Goal: Information Seeking & Learning: Learn about a topic

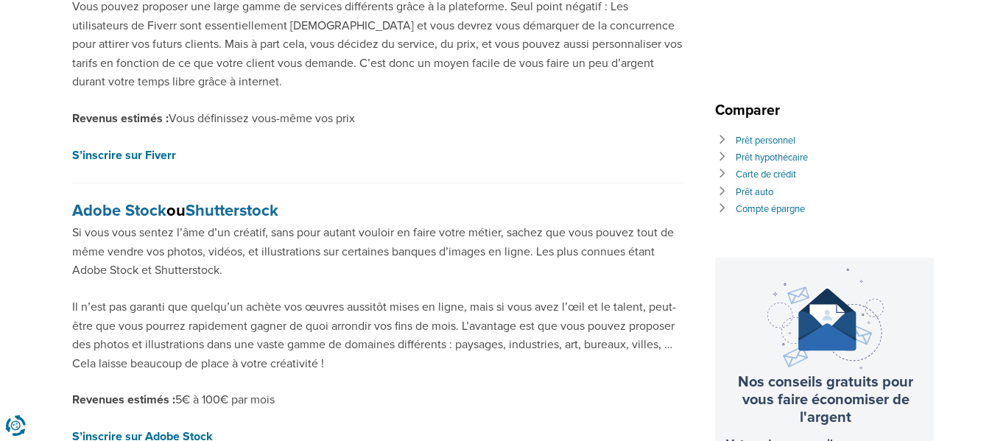
scroll to position [681, 0]
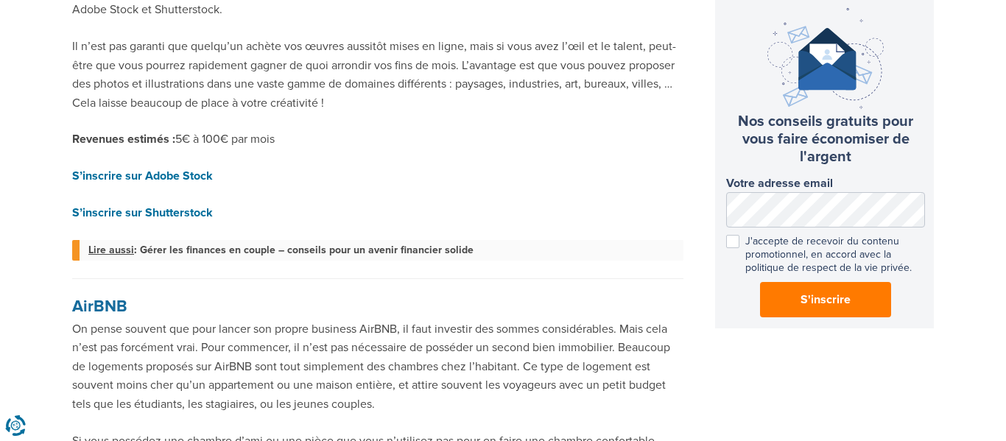
scroll to position [897, 0]
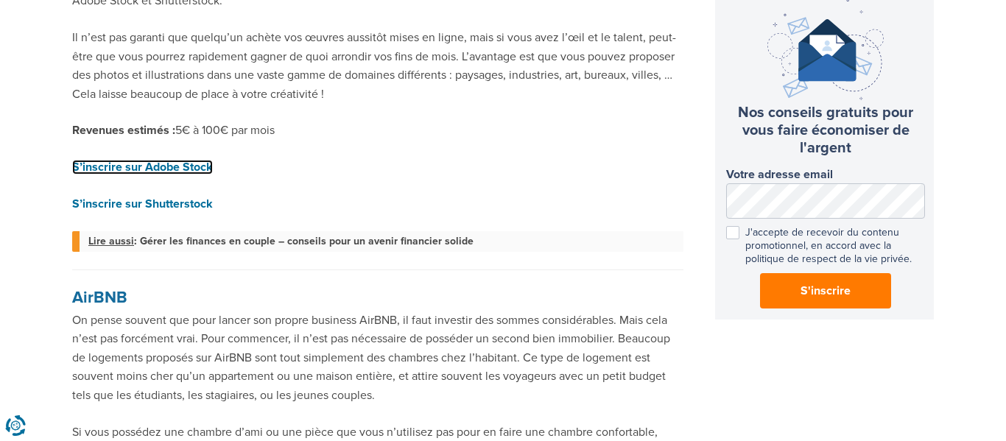
click at [113, 161] on strong "S’inscrire sur Adobe Stock" at bounding box center [142, 167] width 141 height 15
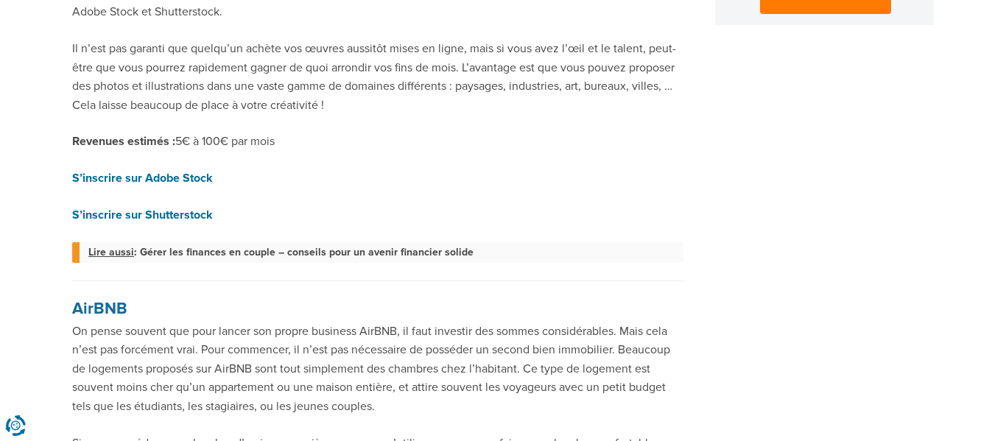
scroll to position [1188, 0]
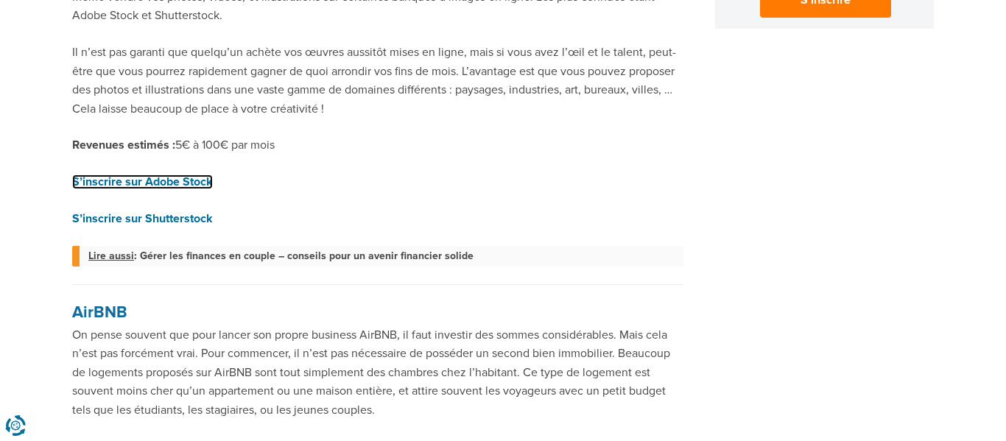
click at [178, 184] on strong "S’inscrire sur Adobe Stock" at bounding box center [142, 182] width 141 height 15
